Goal: Task Accomplishment & Management: Manage account settings

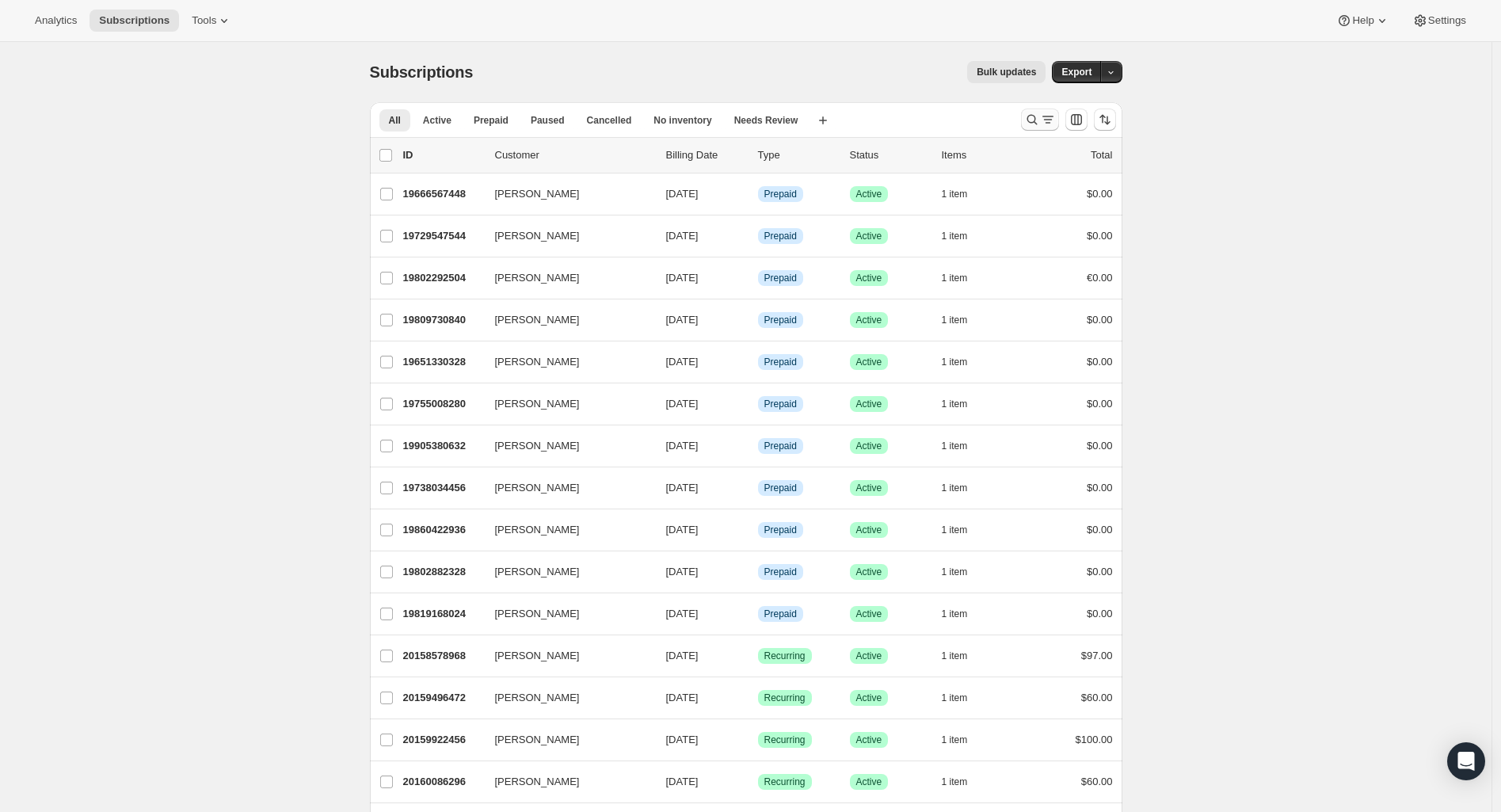
click at [1039, 117] on icon "Search and filter results" at bounding box center [1032, 120] width 16 height 16
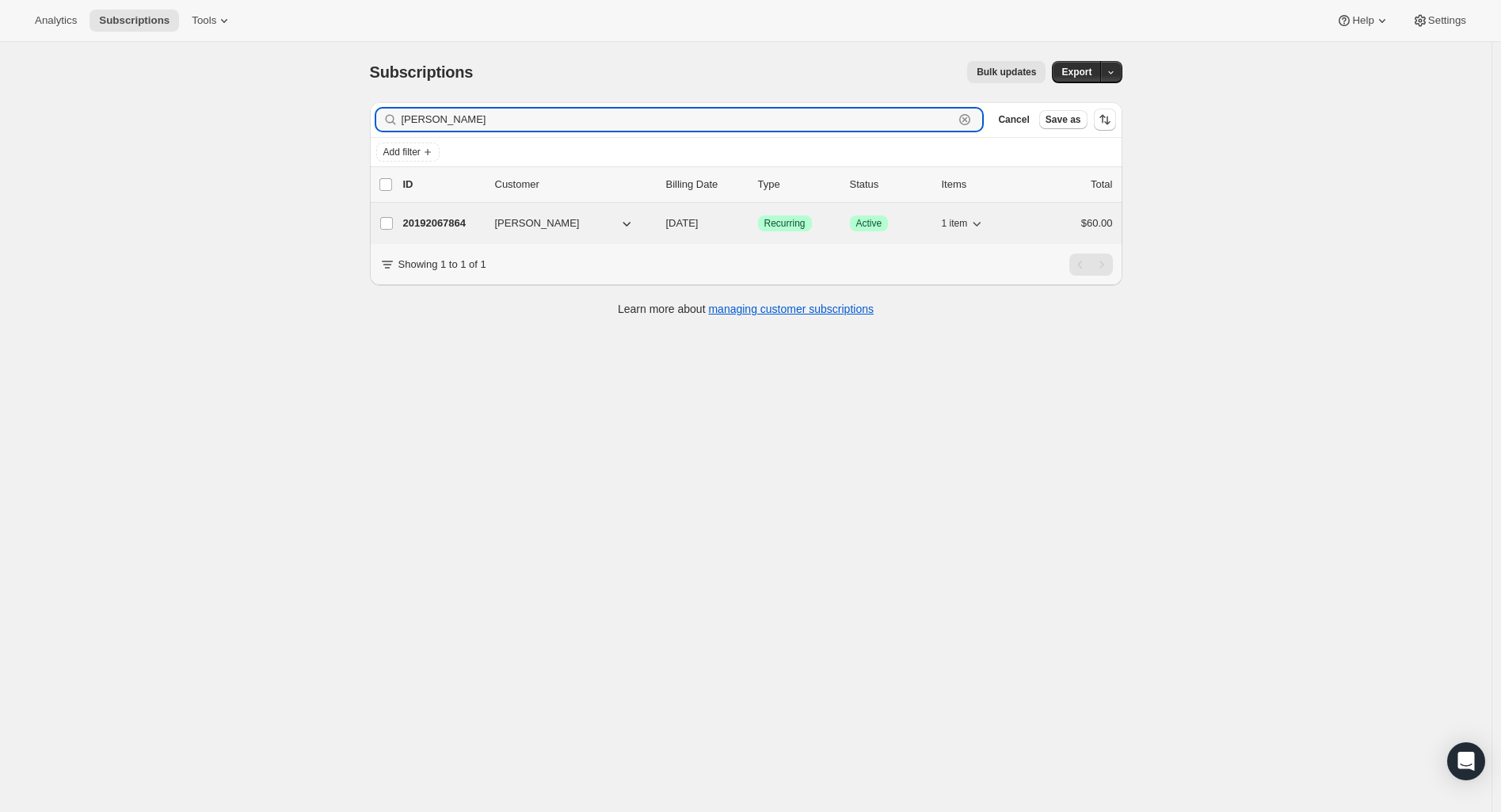
type input "[PERSON_NAME]"
click at [459, 225] on p "20192067864" at bounding box center [443, 223] width 79 height 16
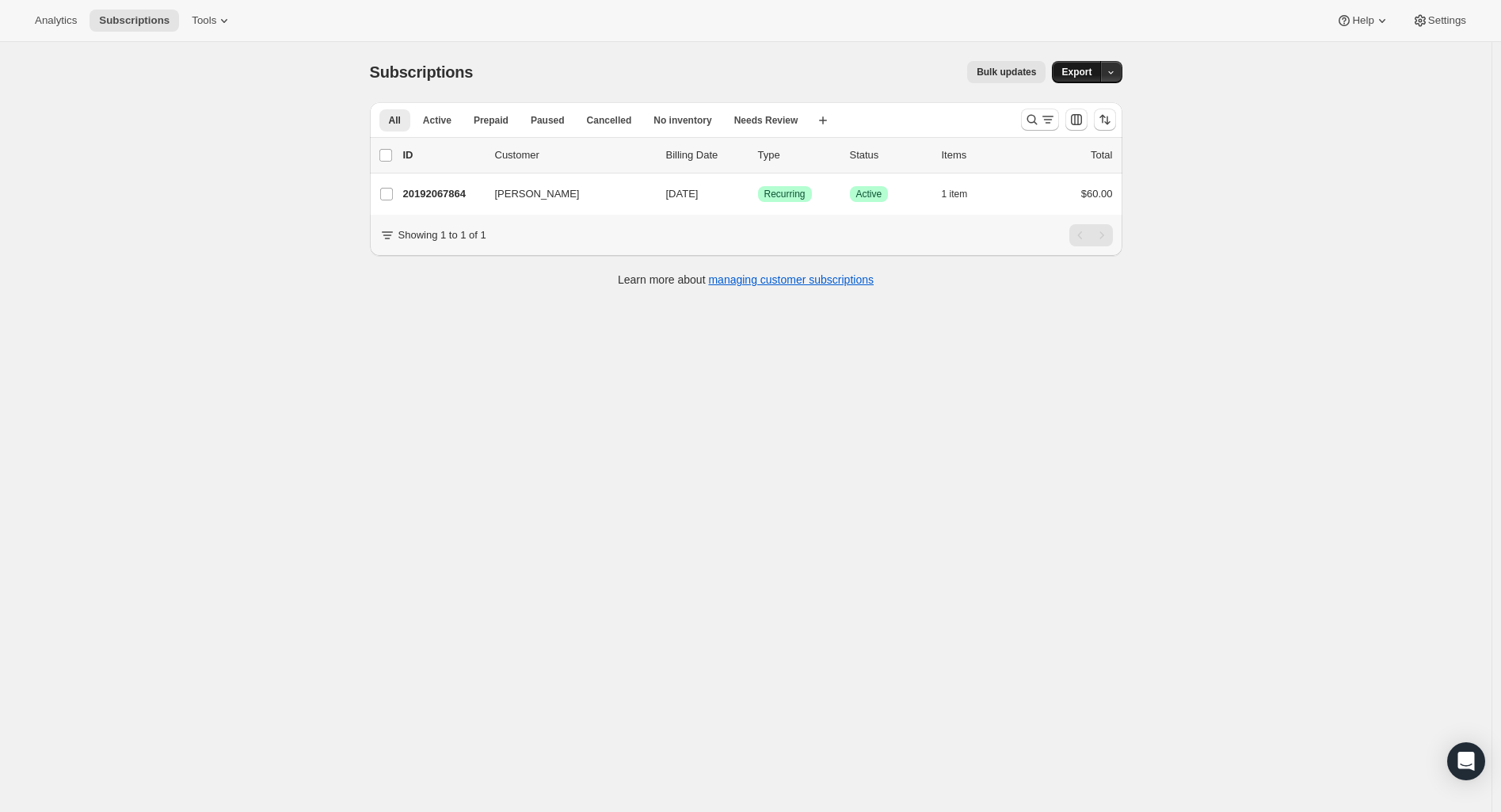
click at [1082, 72] on span "Export" at bounding box center [1076, 72] width 30 height 13
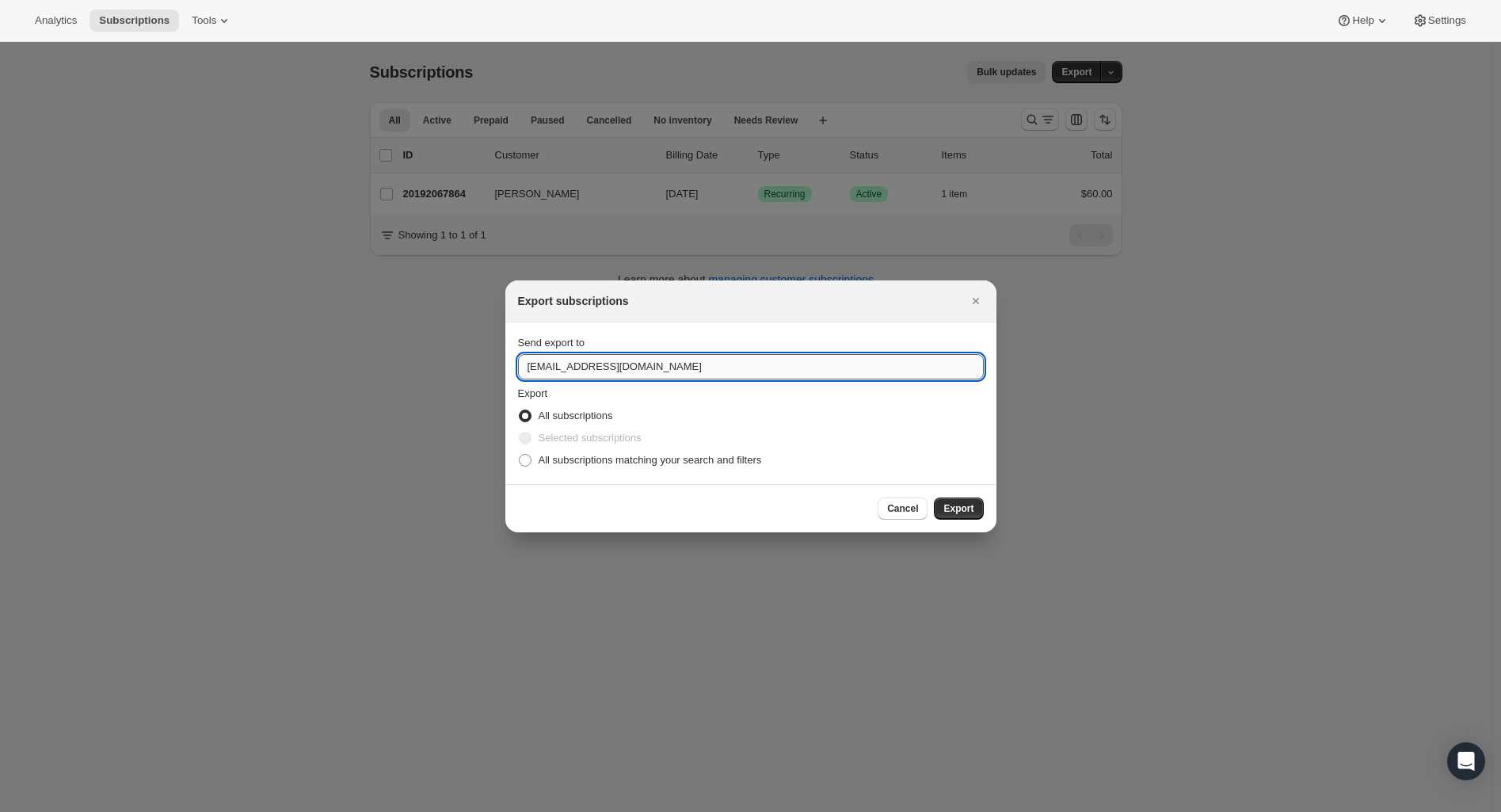
click at [645, 367] on input "[EMAIL_ADDRESS][DOMAIN_NAME]" at bounding box center [750, 367] width 466 height 25
click at [645, 367] on input "[EMAIL_ADDRESS][DOMAIN_NAME]" at bounding box center [750, 367] width 466 height 25
click at [647, 367] on input "[EMAIL_ADDRESS][DOMAIN_NAME]" at bounding box center [750, 367] width 466 height 25
type input "[PERSON_NAME][EMAIL_ADDRESS][DOMAIN_NAME]"
click at [968, 499] on button "Export" at bounding box center [958, 509] width 49 height 22
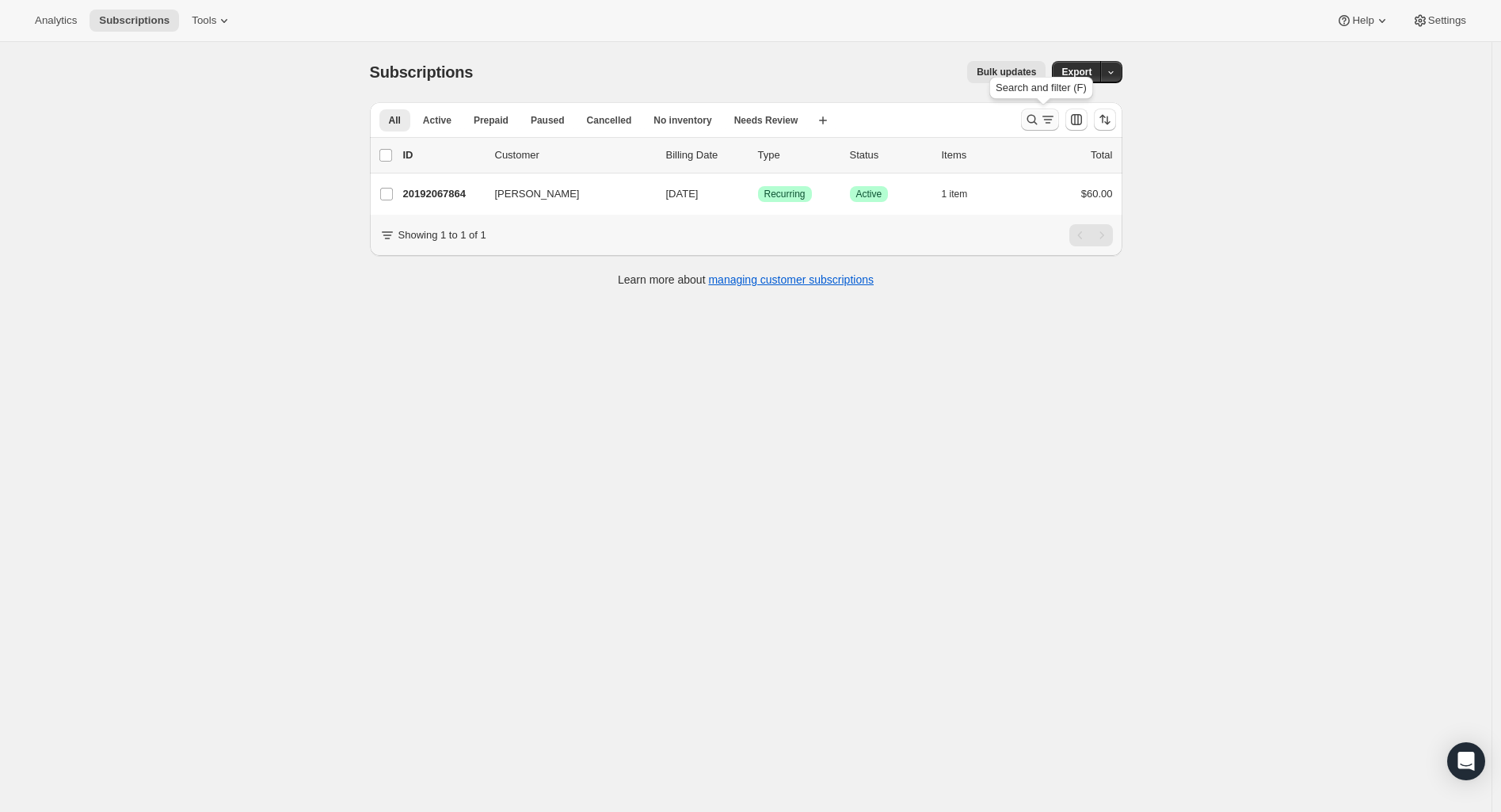
click at [1039, 117] on icon "Search and filter results" at bounding box center [1032, 120] width 16 height 16
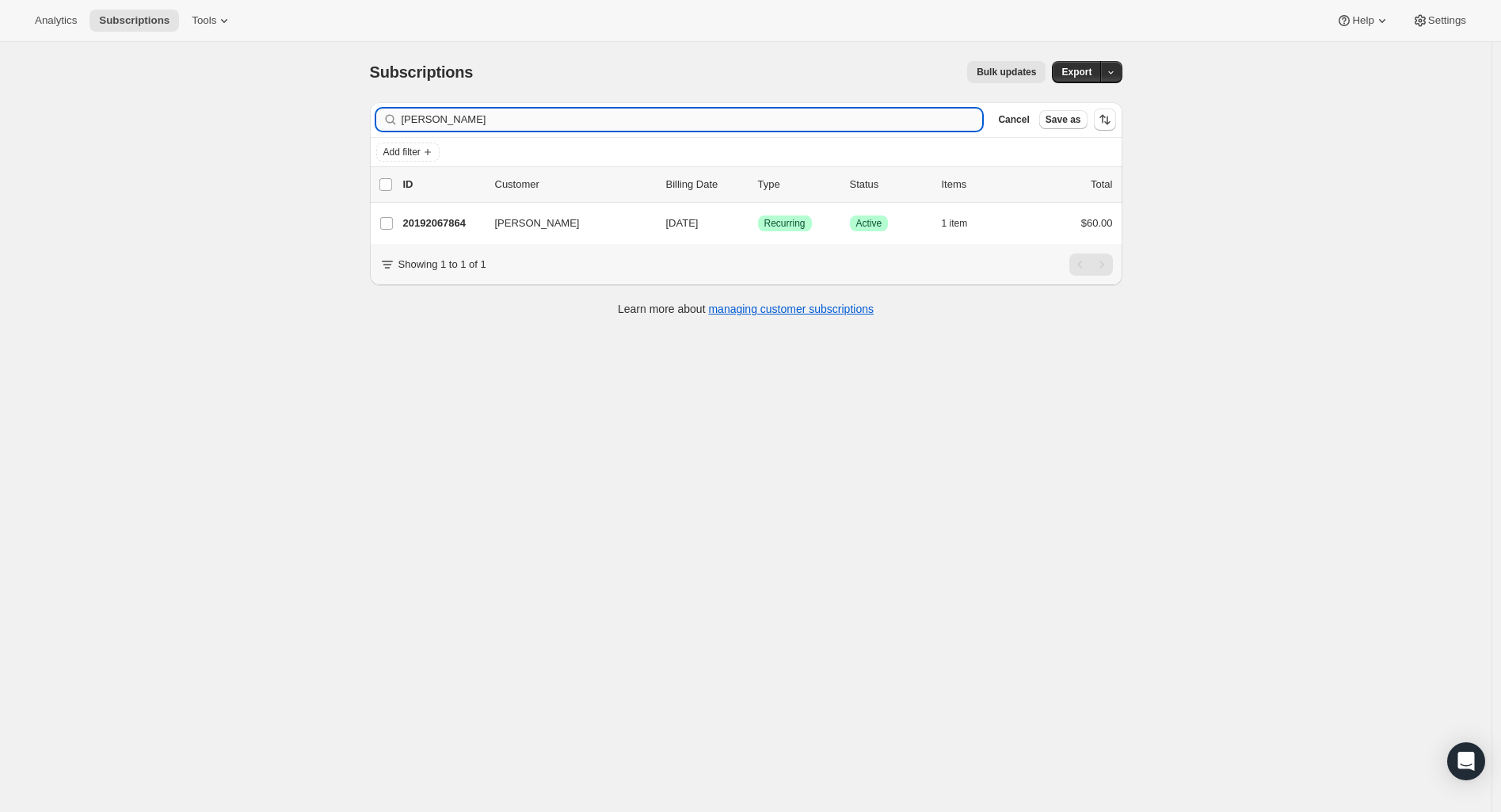
click at [665, 125] on input "[PERSON_NAME]" at bounding box center [692, 120] width 581 height 22
click at [664, 125] on input "[PERSON_NAME]" at bounding box center [692, 120] width 581 height 22
type input "[PERSON_NAME]"
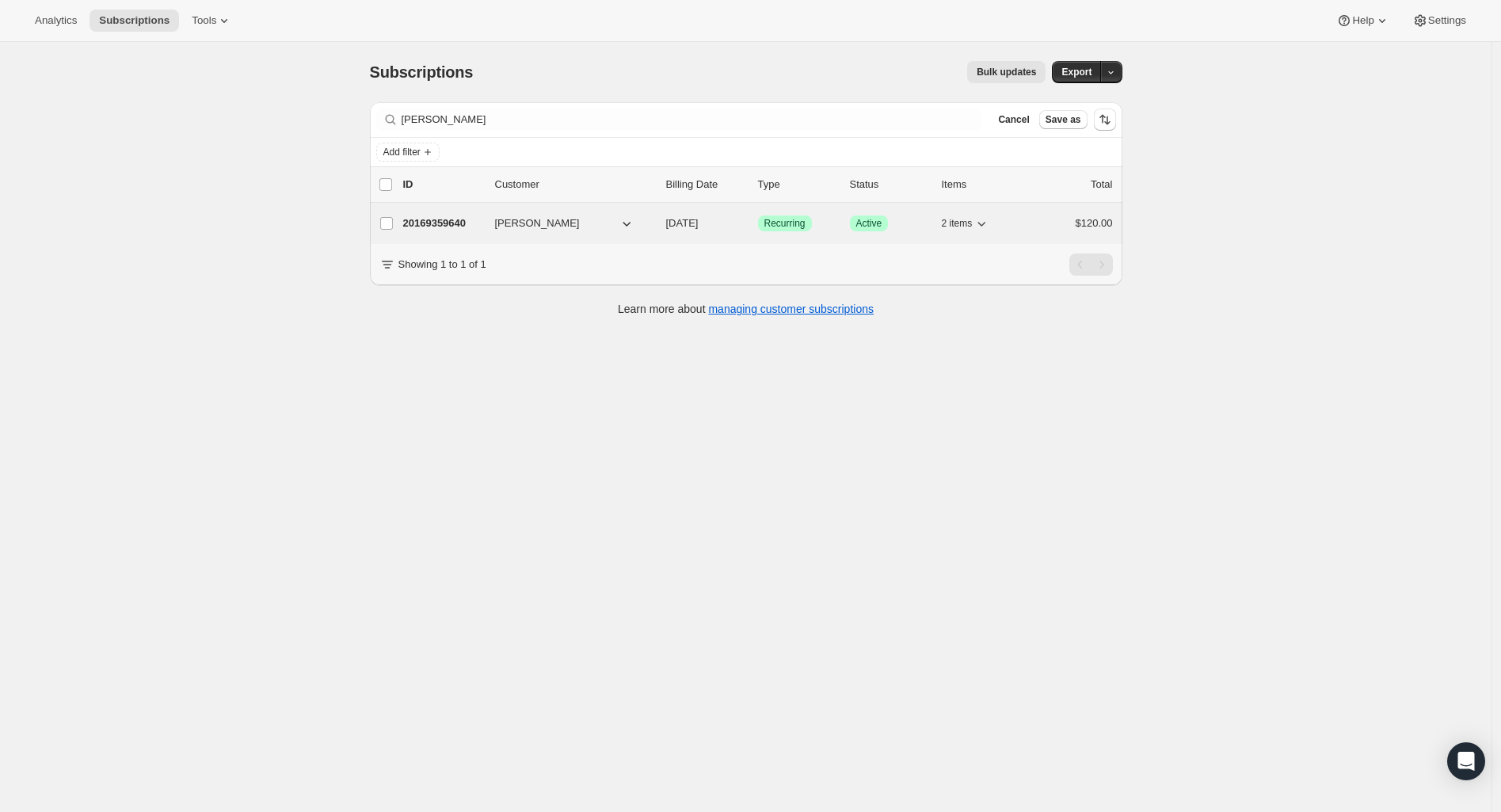
click at [468, 218] on p "20169359640" at bounding box center [443, 223] width 79 height 16
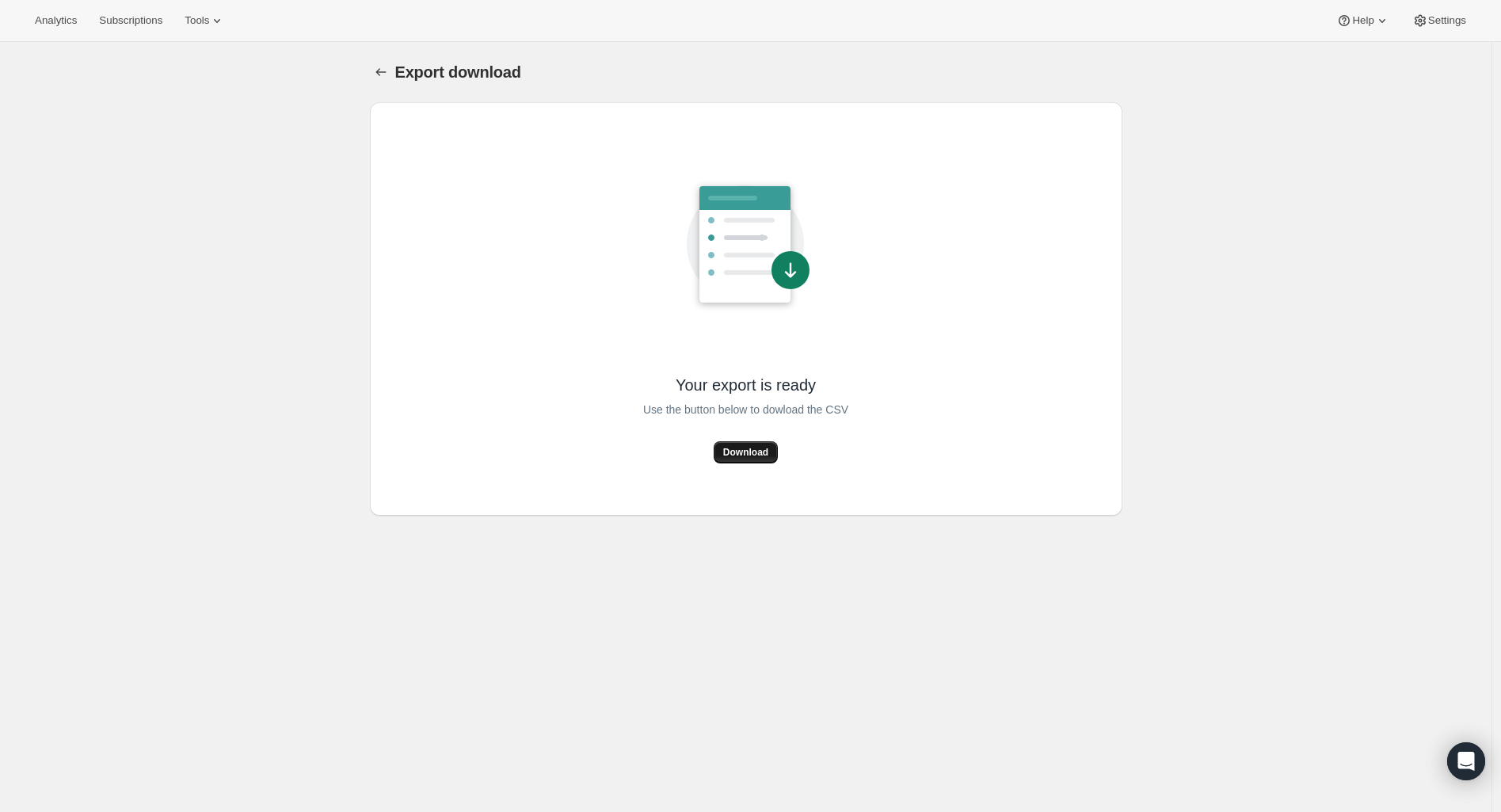
click at [755, 450] on span "Download" at bounding box center [745, 452] width 45 height 13
